Goal: Task Accomplishment & Management: Use online tool/utility

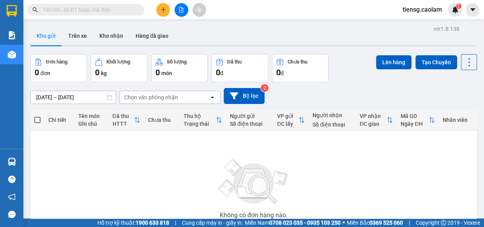
click at [113, 8] on input "text" at bounding box center [89, 9] width 92 height 9
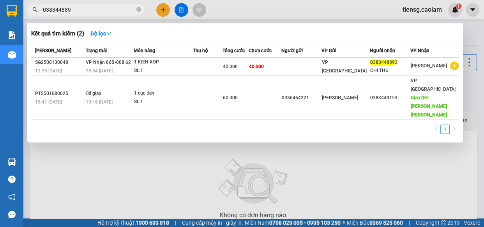
type input "0383448892"
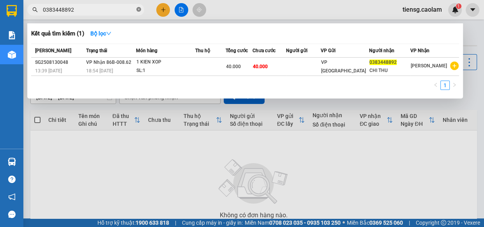
click at [138, 12] on span at bounding box center [138, 9] width 5 height 7
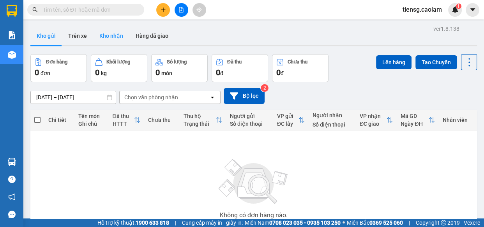
click at [100, 34] on button "Kho nhận" at bounding box center [111, 36] width 36 height 19
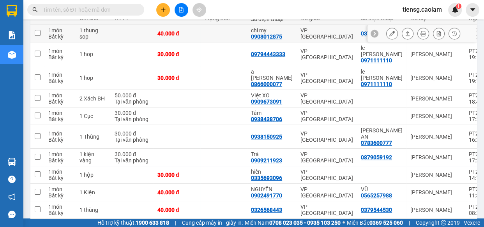
scroll to position [106, 0]
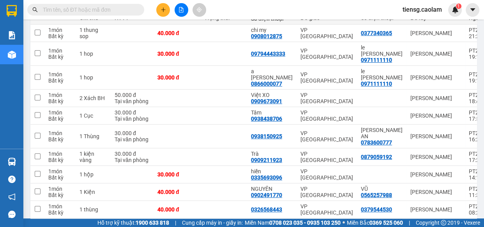
click at [73, 11] on input "text" at bounding box center [89, 9] width 92 height 9
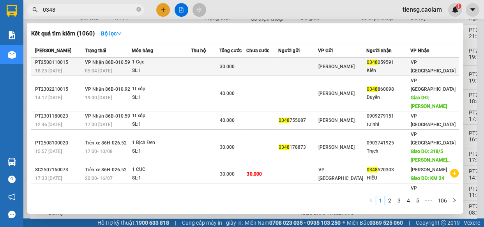
type input "0348"
click at [387, 70] on div "Kiên" at bounding box center [388, 71] width 43 height 8
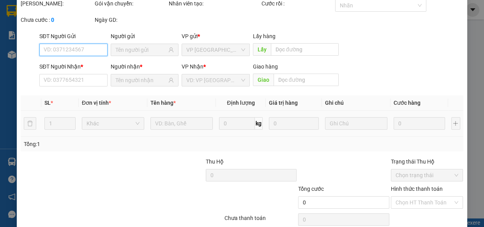
scroll to position [62, 0]
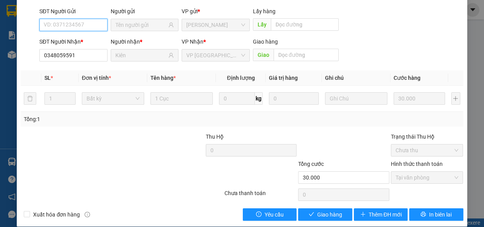
type input "0348059591"
type input "Kiên"
type input "30.000"
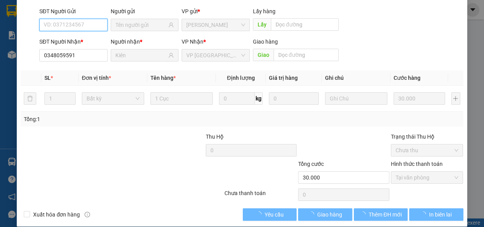
scroll to position [71, 0]
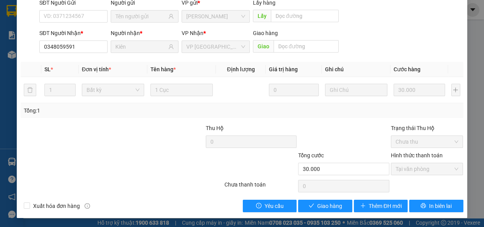
click at [319, 197] on div "Total Paid Fee 30.000 Total UnPaid Fee 0 Cash Collection Total Fee Mã ĐH: PT250…" at bounding box center [242, 84] width 442 height 255
click at [320, 205] on span "Giao hàng" at bounding box center [329, 206] width 25 height 9
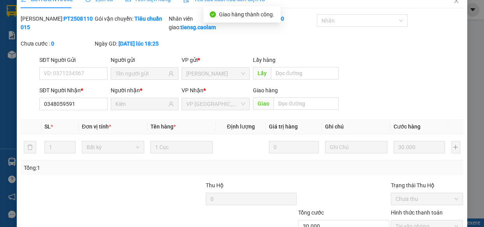
scroll to position [0, 0]
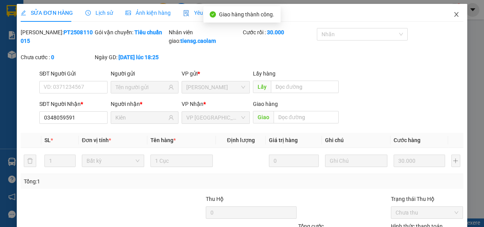
click at [453, 18] on icon "close" at bounding box center [456, 14] width 6 height 6
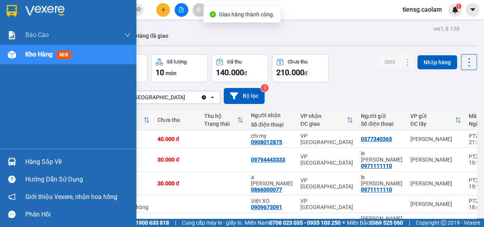
click at [2, 9] on div at bounding box center [68, 12] width 136 height 25
drag, startPoint x: 14, startPoint y: 12, endPoint x: 140, endPoint y: 7, distance: 126.0
click at [14, 12] on img at bounding box center [12, 11] width 10 height 12
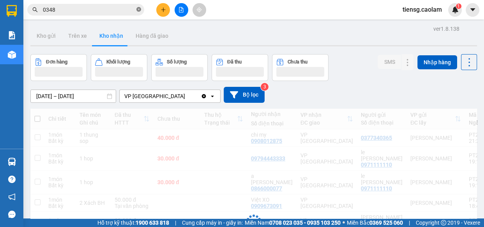
click at [140, 7] on span at bounding box center [138, 9] width 5 height 7
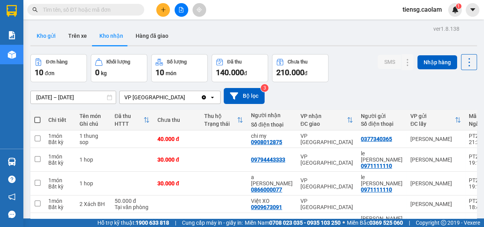
click at [48, 33] on button "Kho gửi" at bounding box center [46, 36] width 32 height 19
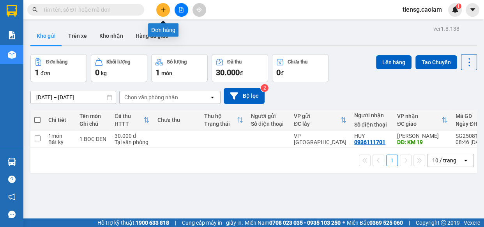
click at [187, 12] on button at bounding box center [182, 10] width 14 height 14
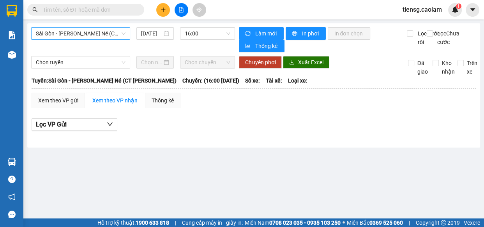
click at [108, 33] on span "Sài Gòn - [PERSON_NAME] Né (CT [PERSON_NAME])" at bounding box center [81, 34] width 90 height 12
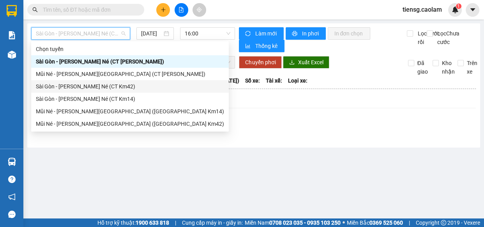
click at [131, 89] on div "Sài Gòn - [PERSON_NAME] Né (CT Km42)" at bounding box center [130, 86] width 188 height 9
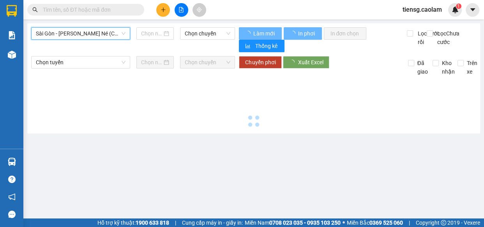
type input "[DATE]"
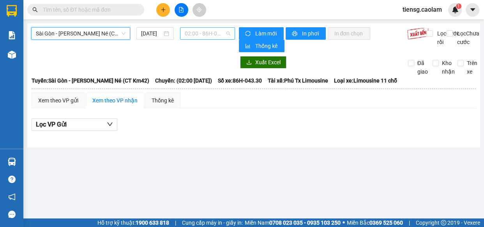
click at [205, 29] on span "02:00 - 86H-043.30" at bounding box center [208, 34] width 46 height 12
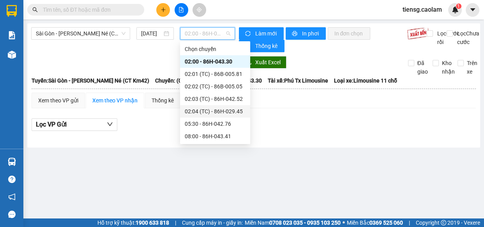
scroll to position [71, 0]
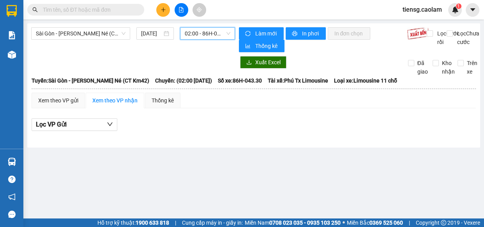
click at [191, 22] on main "[GEOGRAPHIC_DATA] - [PERSON_NAME] Né ([GEOGRAPHIC_DATA] Km42) [DATE] 02:00 02:0…" at bounding box center [242, 109] width 484 height 219
click at [193, 35] on span "02:00 - 86H-043.30" at bounding box center [208, 34] width 46 height 12
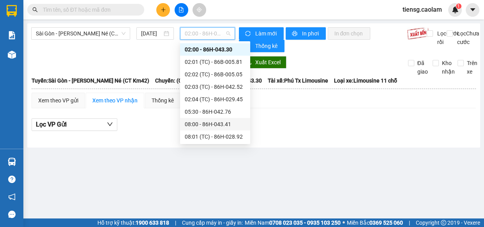
scroll to position [83, 0]
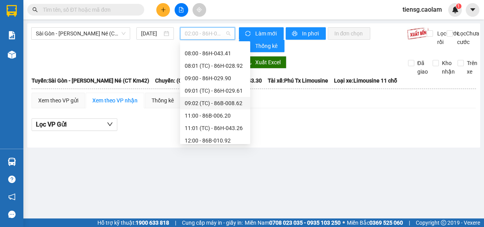
click at [239, 102] on div "09:02 (TC) - 86B-008.62" at bounding box center [215, 103] width 61 height 9
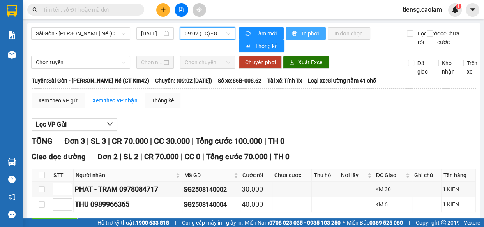
click at [303, 31] on span "In phơi" at bounding box center [311, 33] width 18 height 9
